Goal: Task Accomplishment & Management: Complete application form

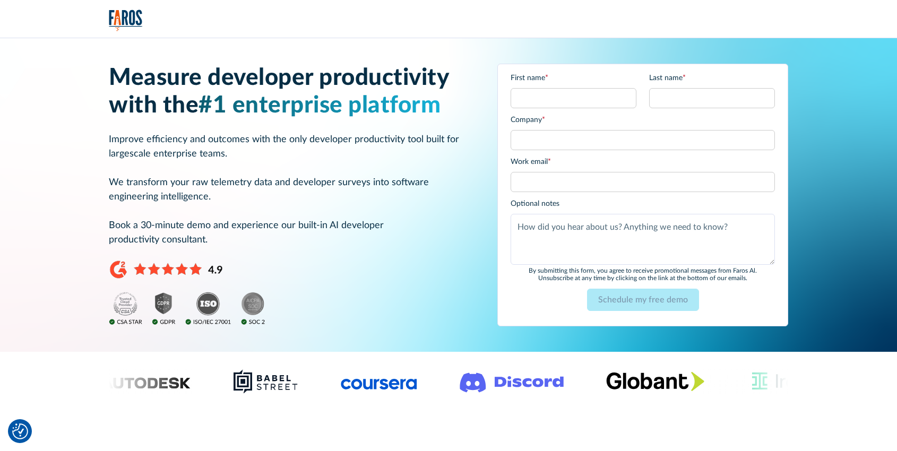
click at [550, 105] on input "First name *" at bounding box center [573, 98] width 126 height 20
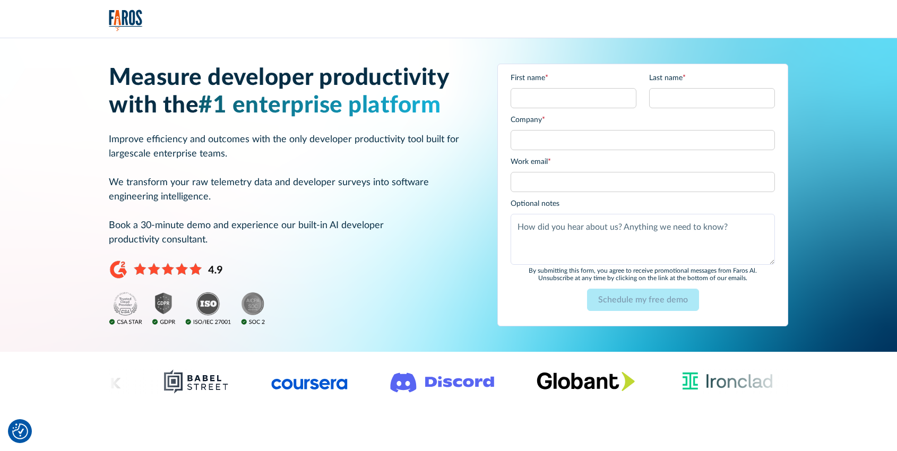
type input "Jerome Gibran"
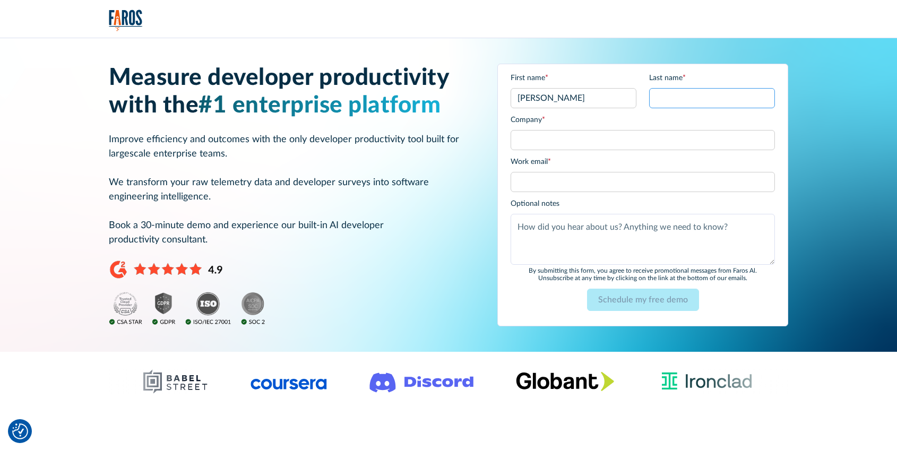
drag, startPoint x: 699, startPoint y: 102, endPoint x: 693, endPoint y: 105, distance: 7.4
click at [699, 102] on input "Last name *" at bounding box center [712, 98] width 126 height 20
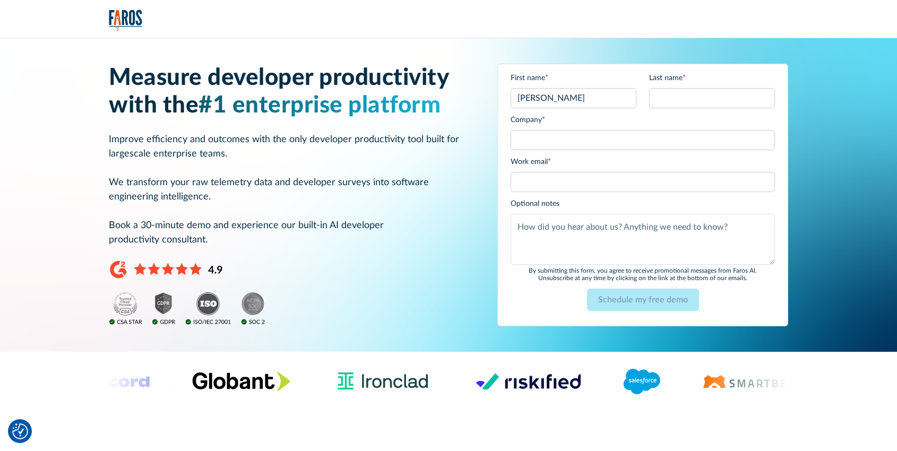
click at [282, 87] on h1 "Measure developer productivity with the #1 enterprise platform" at bounding box center [290, 92] width 363 height 56
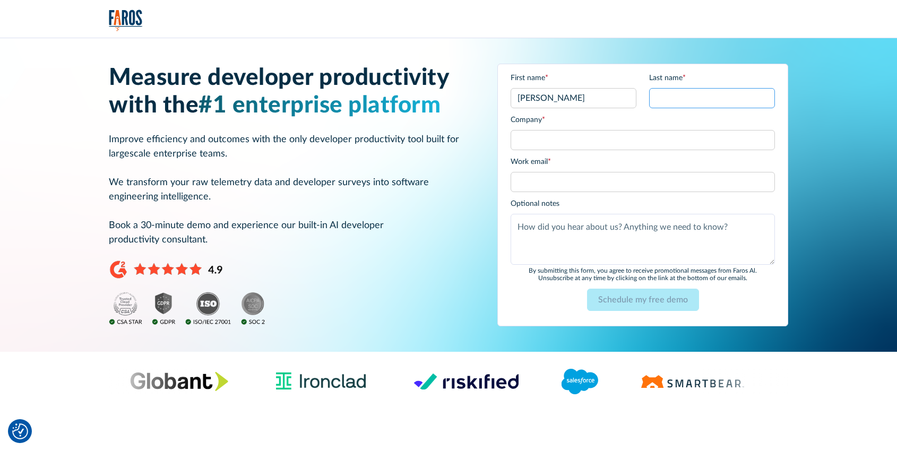
click at [720, 105] on input "Last name *" at bounding box center [712, 98] width 126 height 20
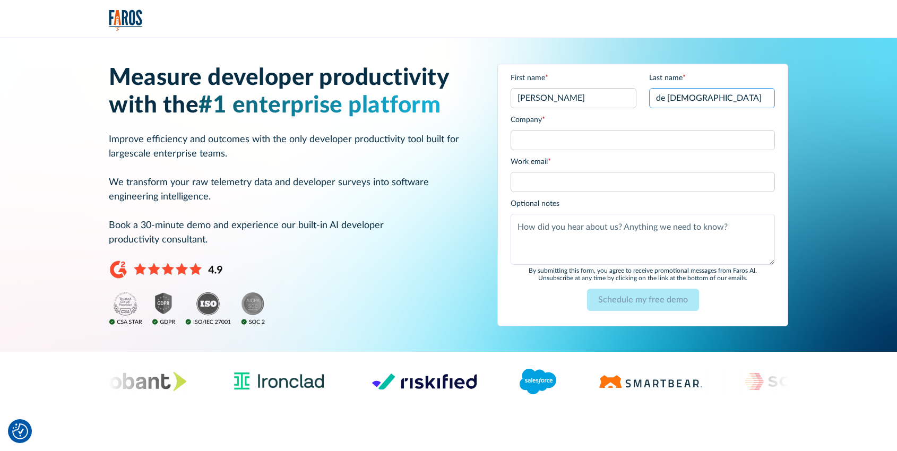
type input "de Jesus"
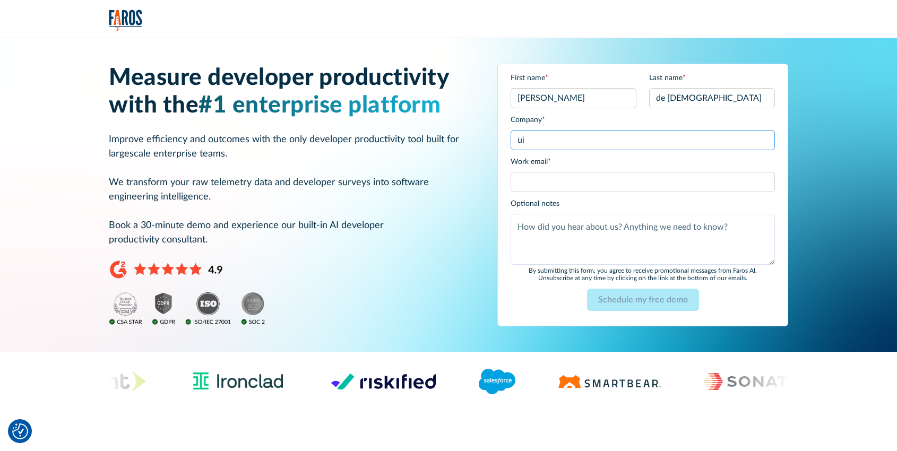
type input "u"
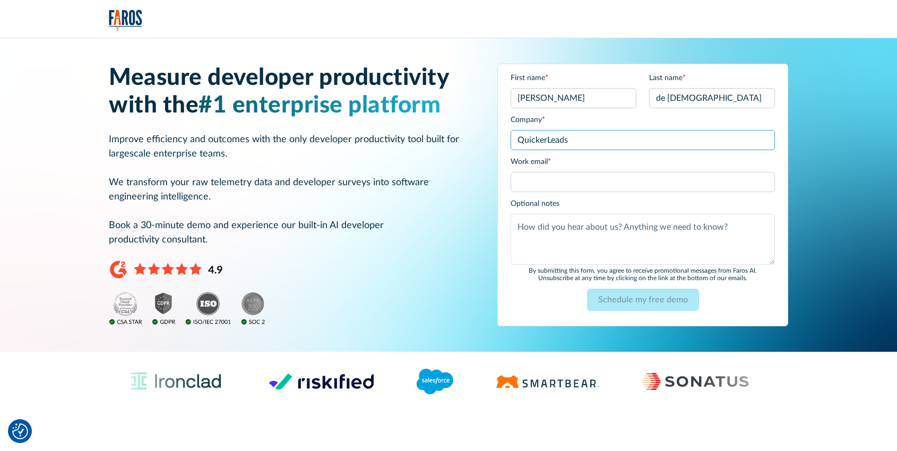
type input "QuickerLeads"
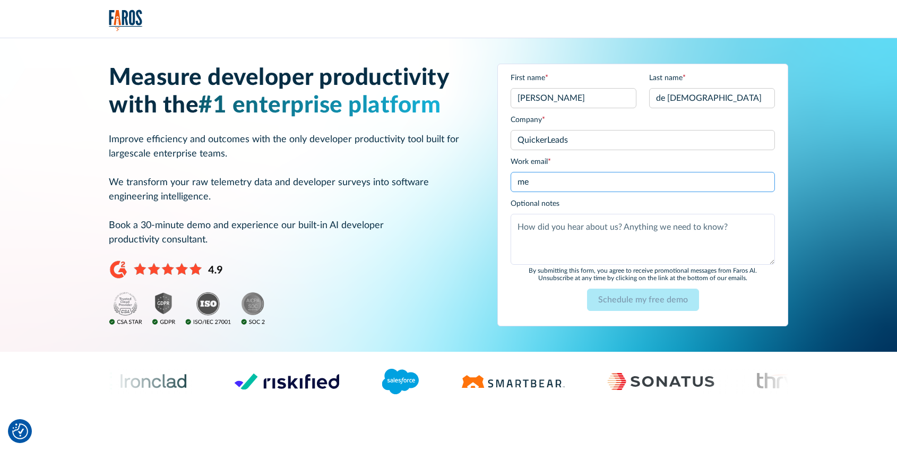
type input "m"
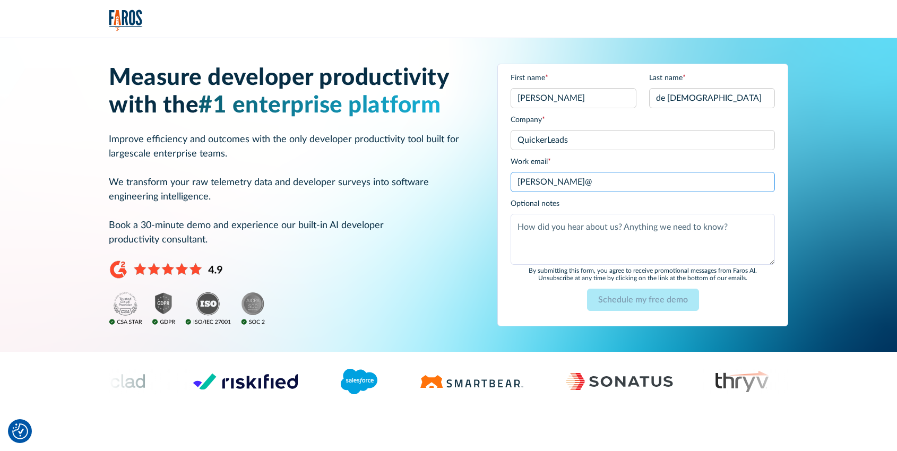
type input "jerome@getquickerleads.com"
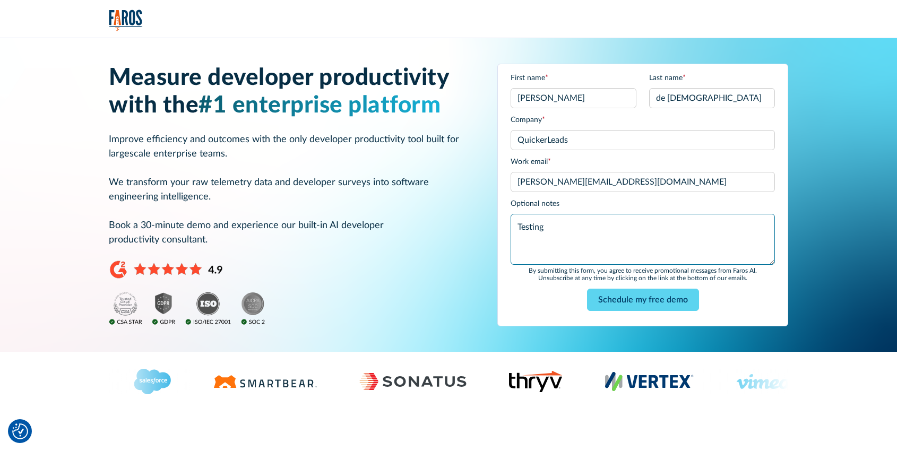
click at [623, 238] on textarea "Testing" at bounding box center [642, 239] width 264 height 51
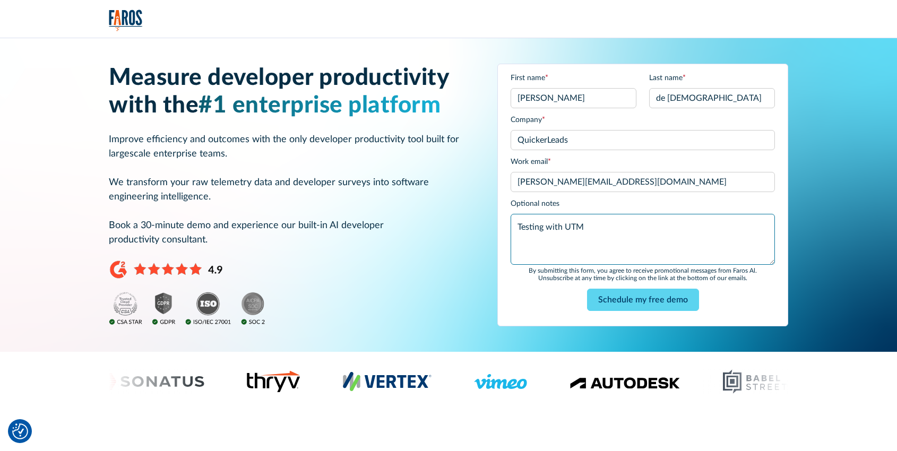
click at [614, 227] on textarea "Testing with UTM" at bounding box center [642, 239] width 264 height 51
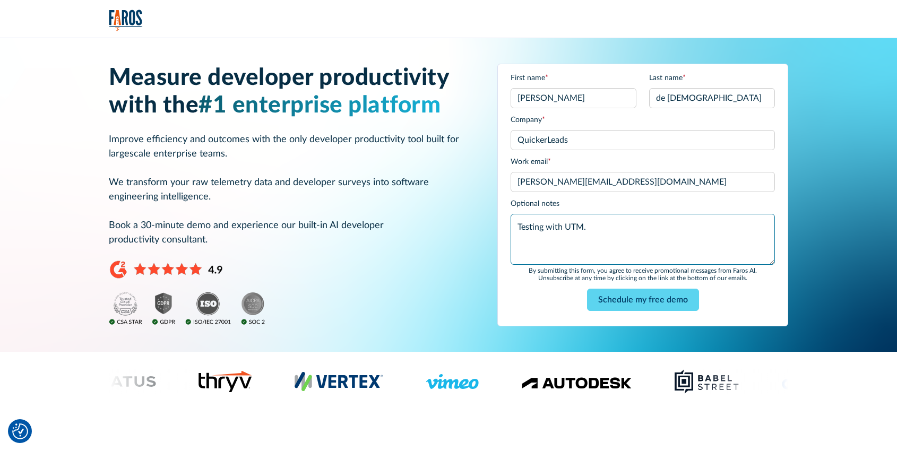
paste textarea "https://www.faros.ai/platform/demo?utm_source=google-ads&utm_medium=cpc&utm_cam…"
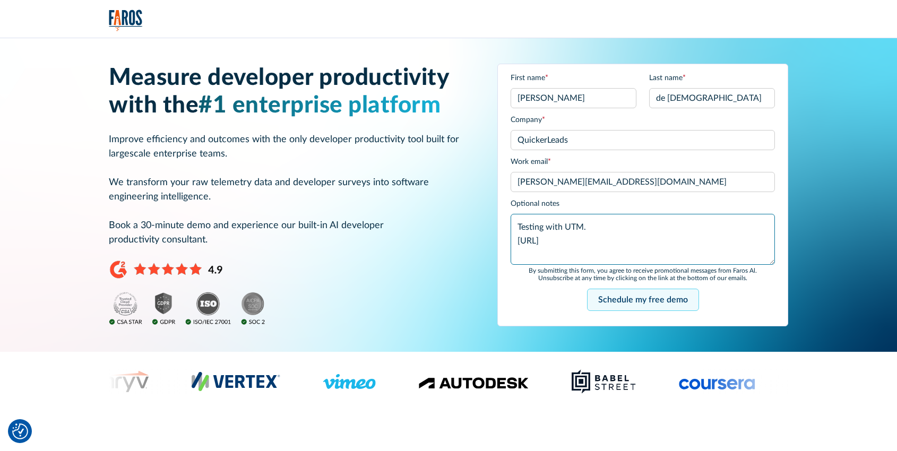
type textarea "Testing with UTM. https://www.faros.ai/platform/demo?utm_source=google-ads&utm_…"
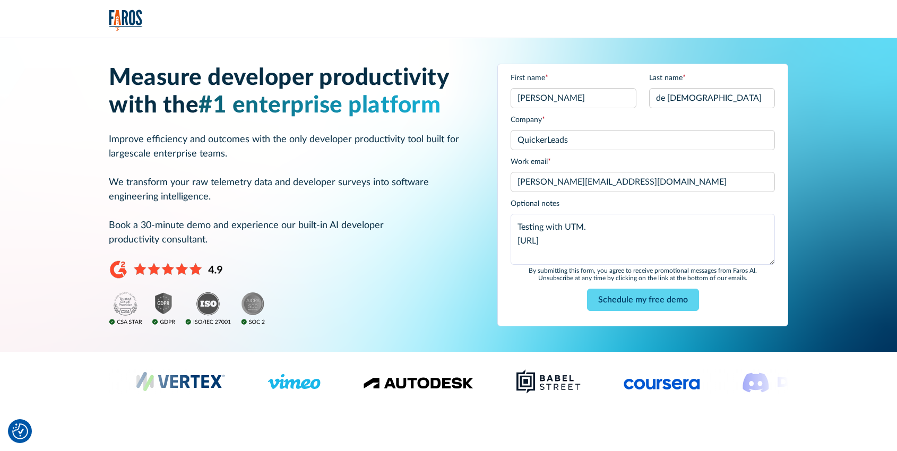
drag, startPoint x: 637, startPoint y: 307, endPoint x: 384, endPoint y: 185, distance: 281.3
click at [363, 177] on div "Measure developer productivity with the #1 enterprise platform Improve efficien…" at bounding box center [448, 195] width 679 height 263
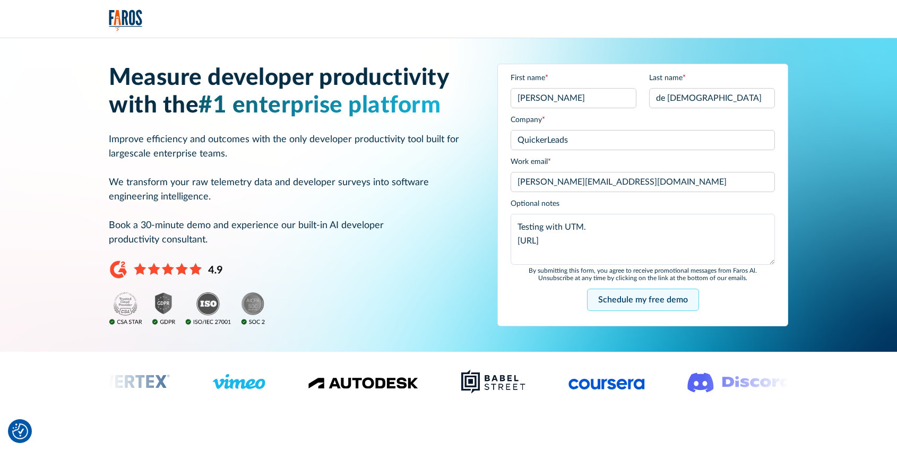
click at [628, 292] on input "Schedule my free demo" at bounding box center [643, 300] width 112 height 22
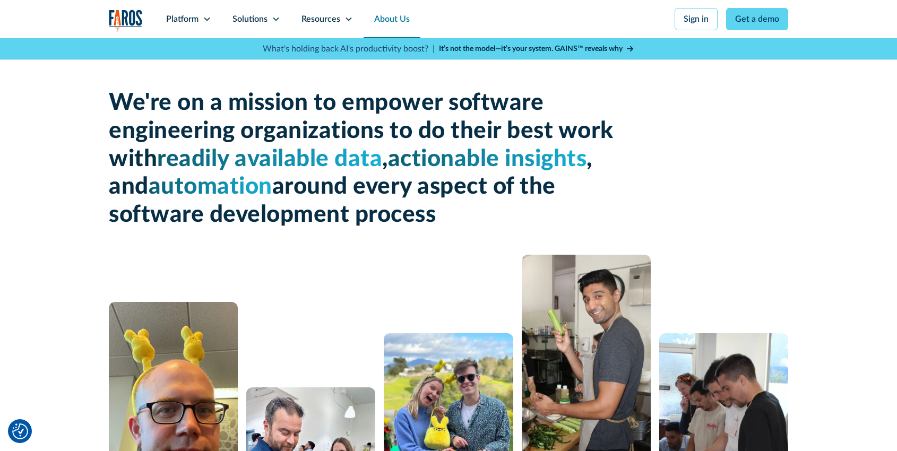
scroll to position [34, 0]
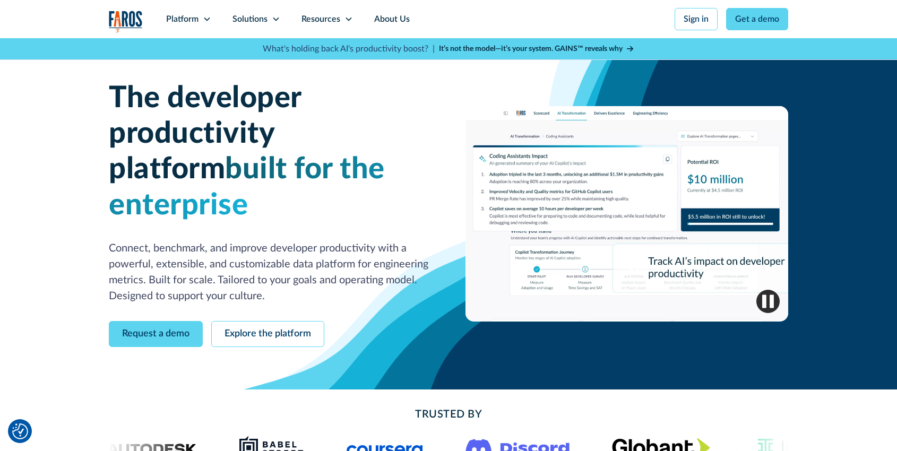
scroll to position [8, 0]
